Goal: Entertainment & Leisure: Consume media (video, audio)

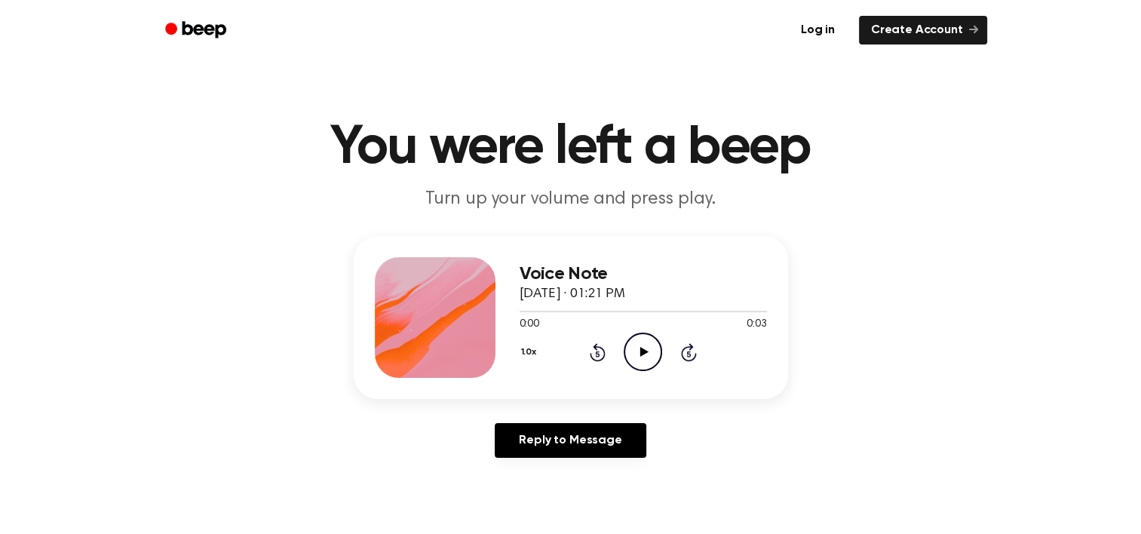
click at [648, 353] on icon "Play Audio" at bounding box center [643, 352] width 38 height 38
click at [652, 357] on icon "Play Audio" at bounding box center [643, 352] width 38 height 38
click at [646, 356] on icon "Play Audio" at bounding box center [643, 352] width 38 height 38
click at [635, 346] on icon "Play Audio" at bounding box center [643, 352] width 38 height 38
click at [646, 350] on icon "Play Audio" at bounding box center [643, 352] width 38 height 38
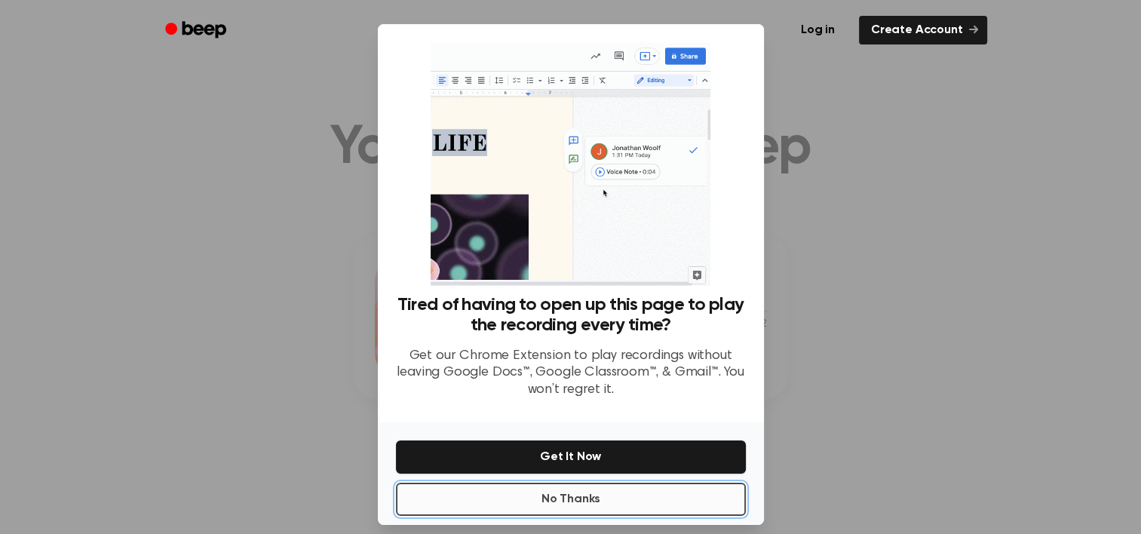
click at [646, 485] on button "No Thanks" at bounding box center [571, 499] width 350 height 33
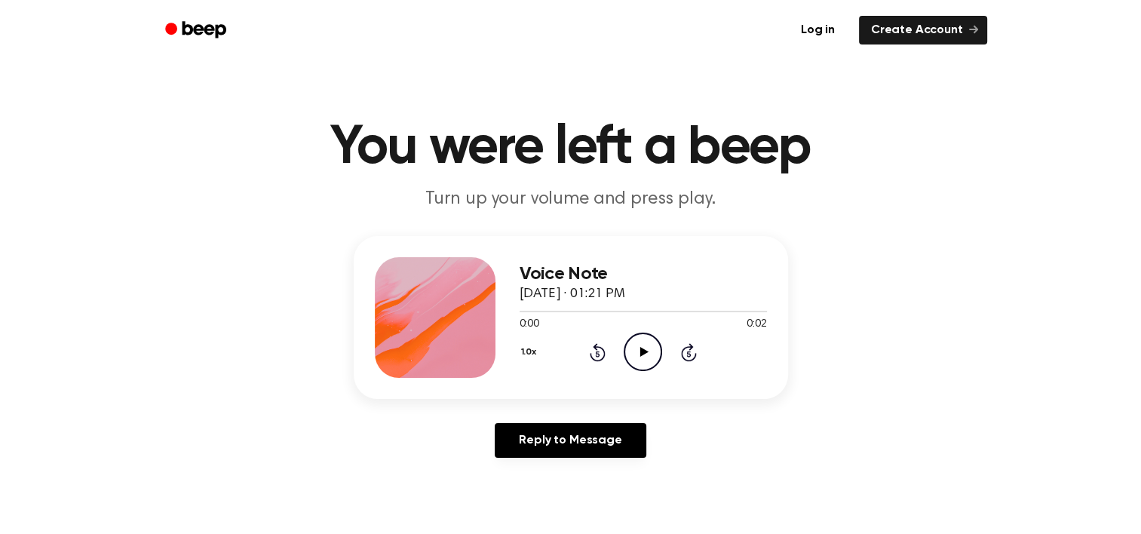
click at [649, 339] on icon "Play Audio" at bounding box center [643, 352] width 38 height 38
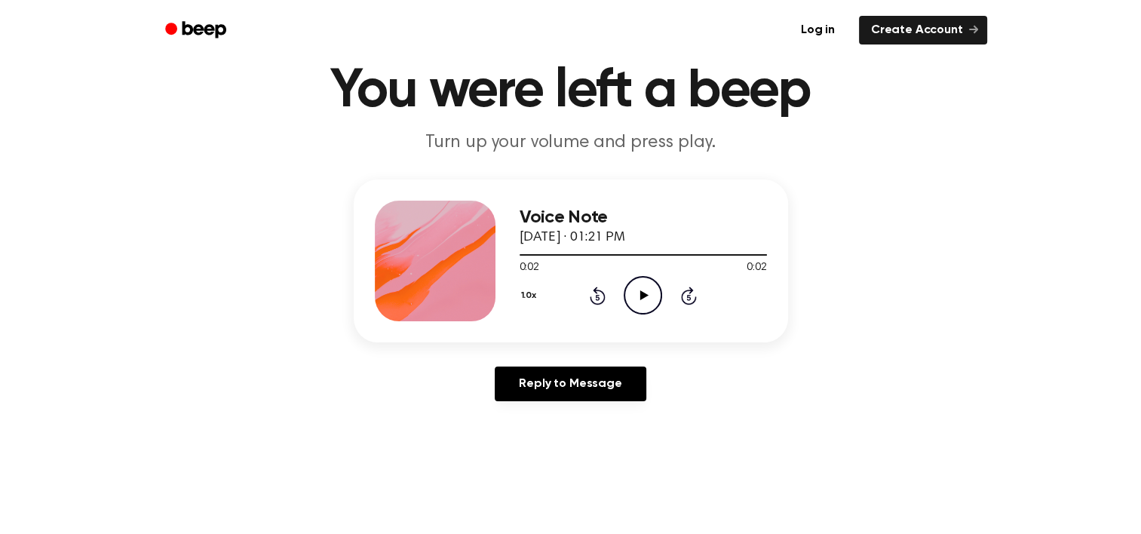
scroll to position [57, 0]
